Goal: Answer question/provide support: Share knowledge or assist other users

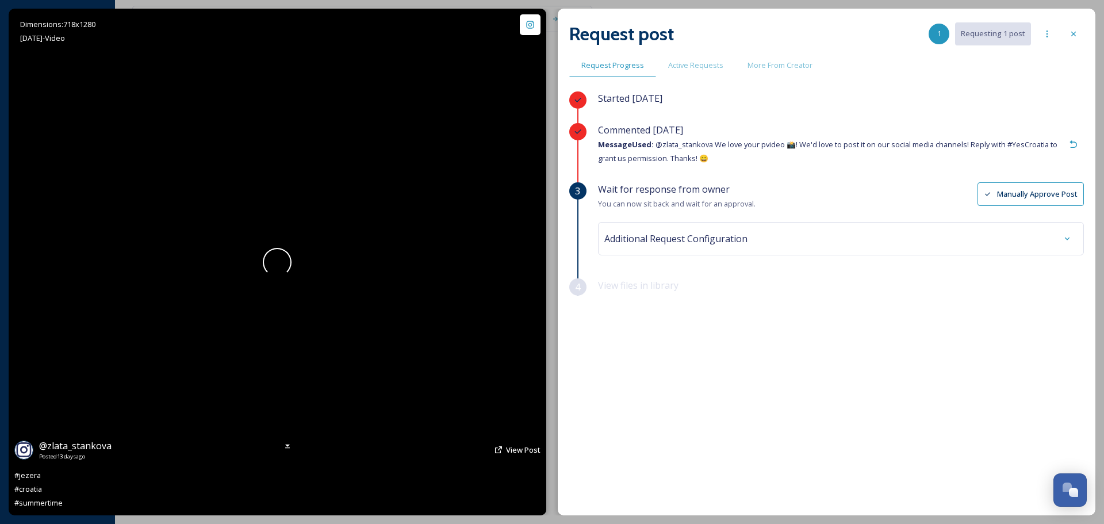
scroll to position [1567, 0]
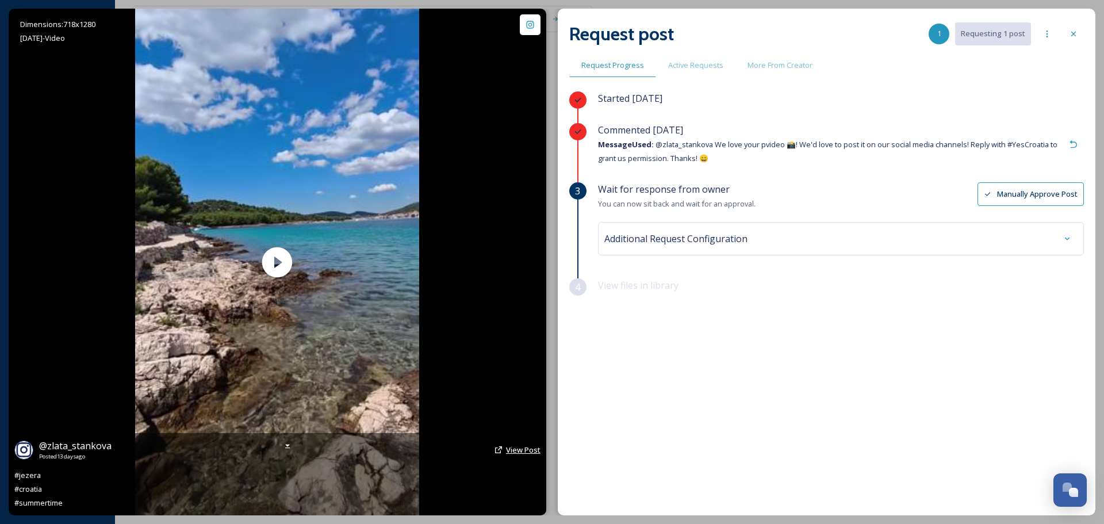
click at [510, 451] on span "View Post" at bounding box center [523, 449] width 34 height 10
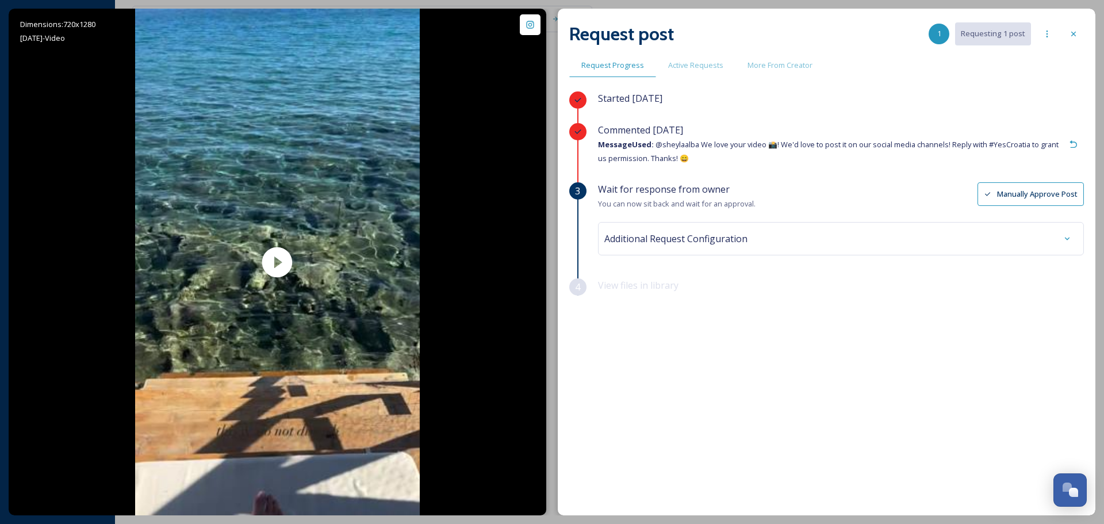
scroll to position [1567, 0]
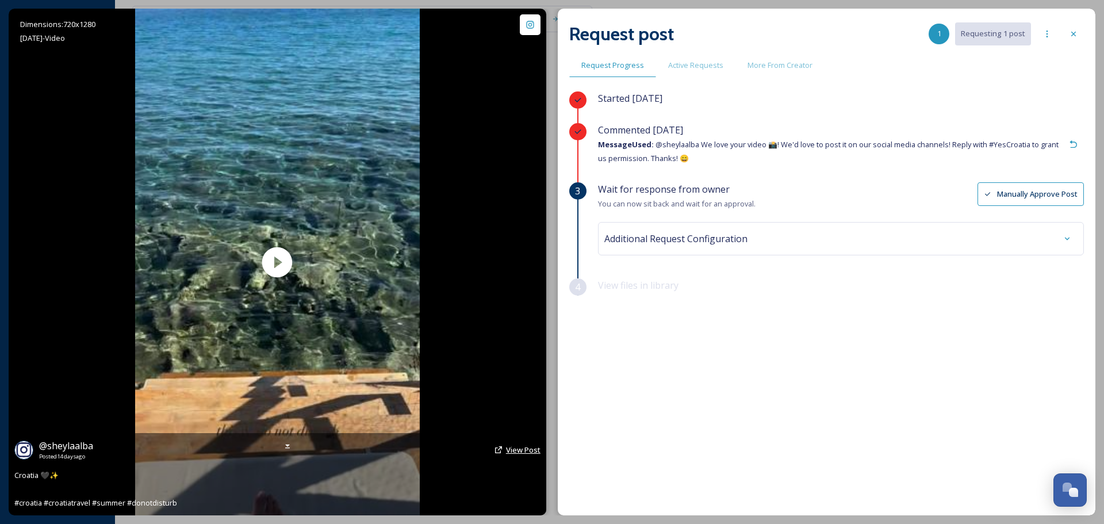
click at [516, 452] on span "View Post" at bounding box center [523, 449] width 34 height 10
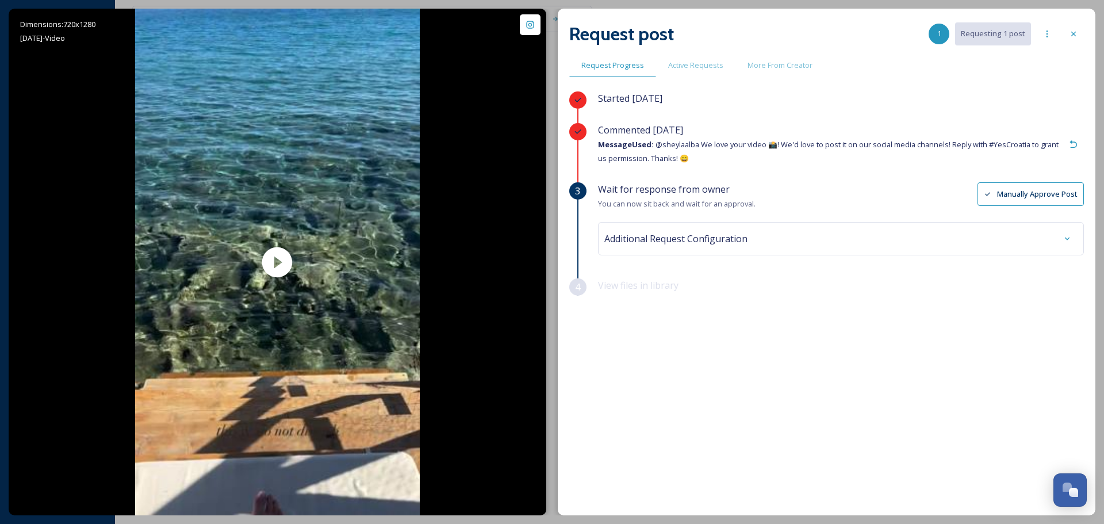
click at [1014, 193] on button "Manually Approve Post" at bounding box center [1030, 194] width 106 height 24
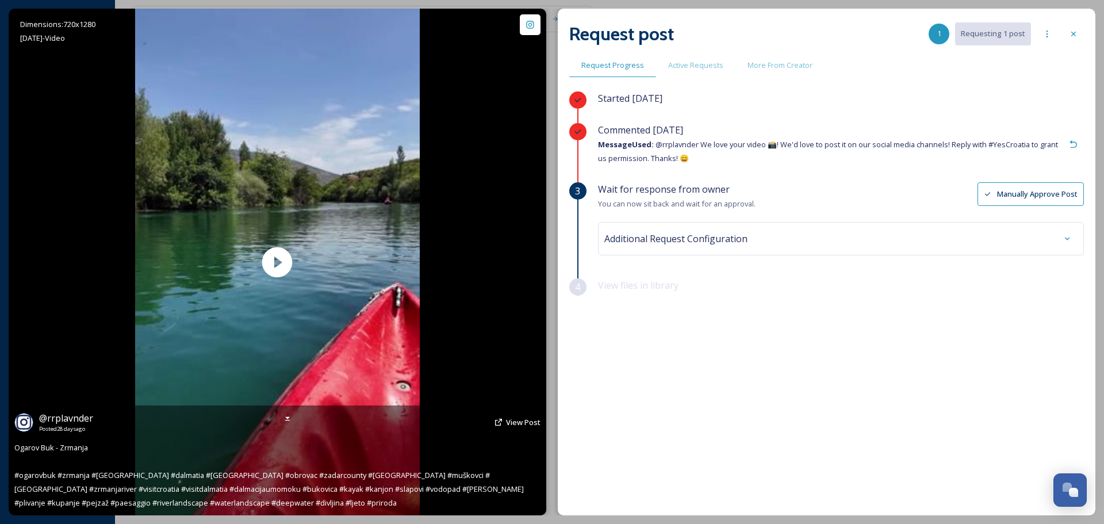
scroll to position [1567, 0]
click at [522, 422] on span "View Post" at bounding box center [523, 422] width 34 height 10
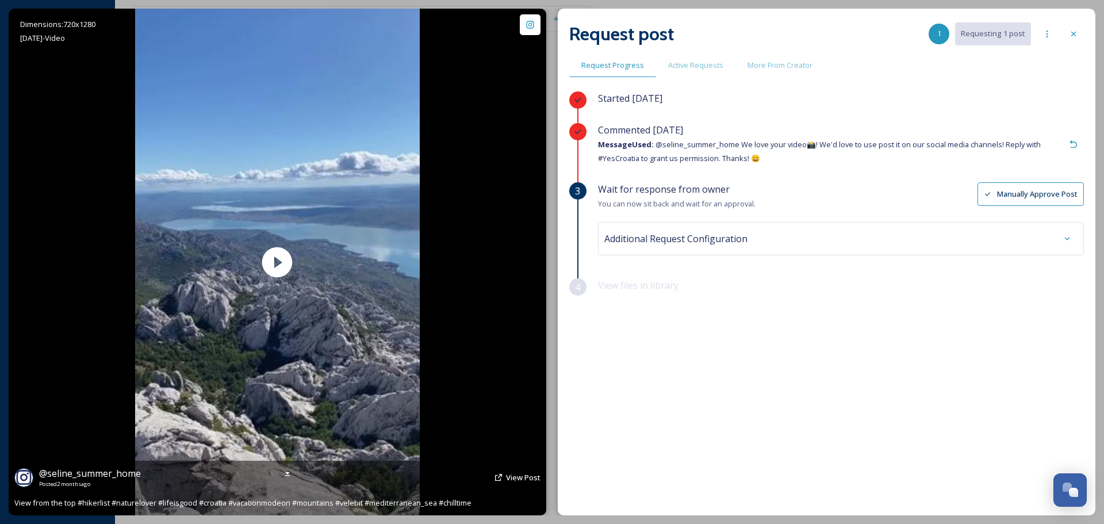
scroll to position [1567, 0]
click at [524, 476] on span "View Post" at bounding box center [523, 477] width 34 height 10
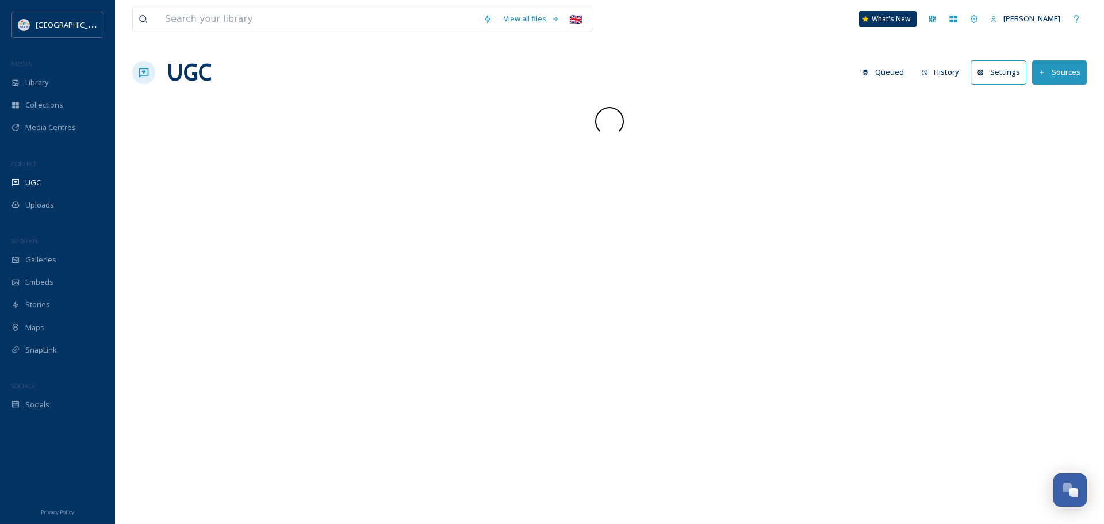
scroll to position [1567, 0]
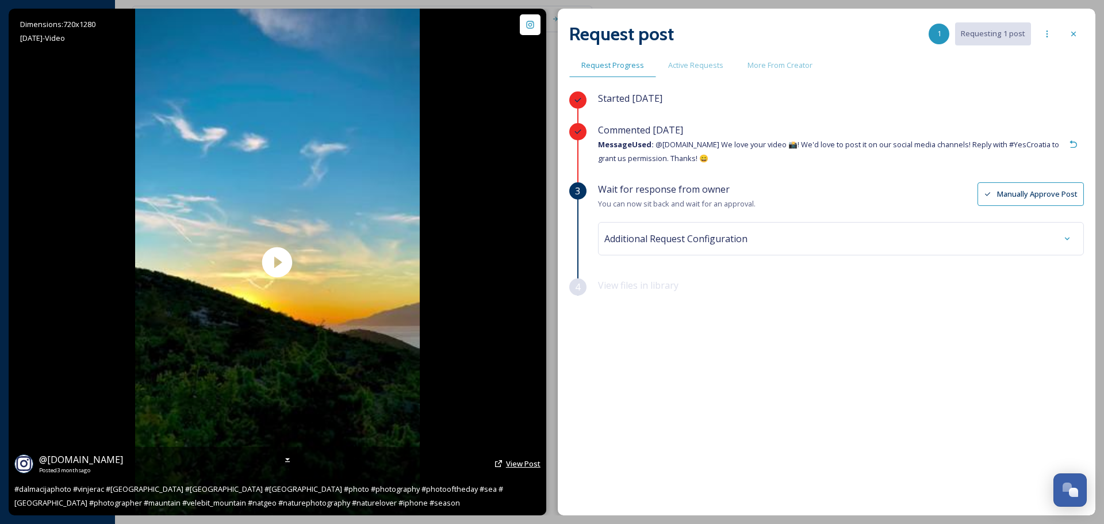
click at [522, 464] on span "View Post" at bounding box center [523, 463] width 34 height 10
